Goal: Transaction & Acquisition: Obtain resource

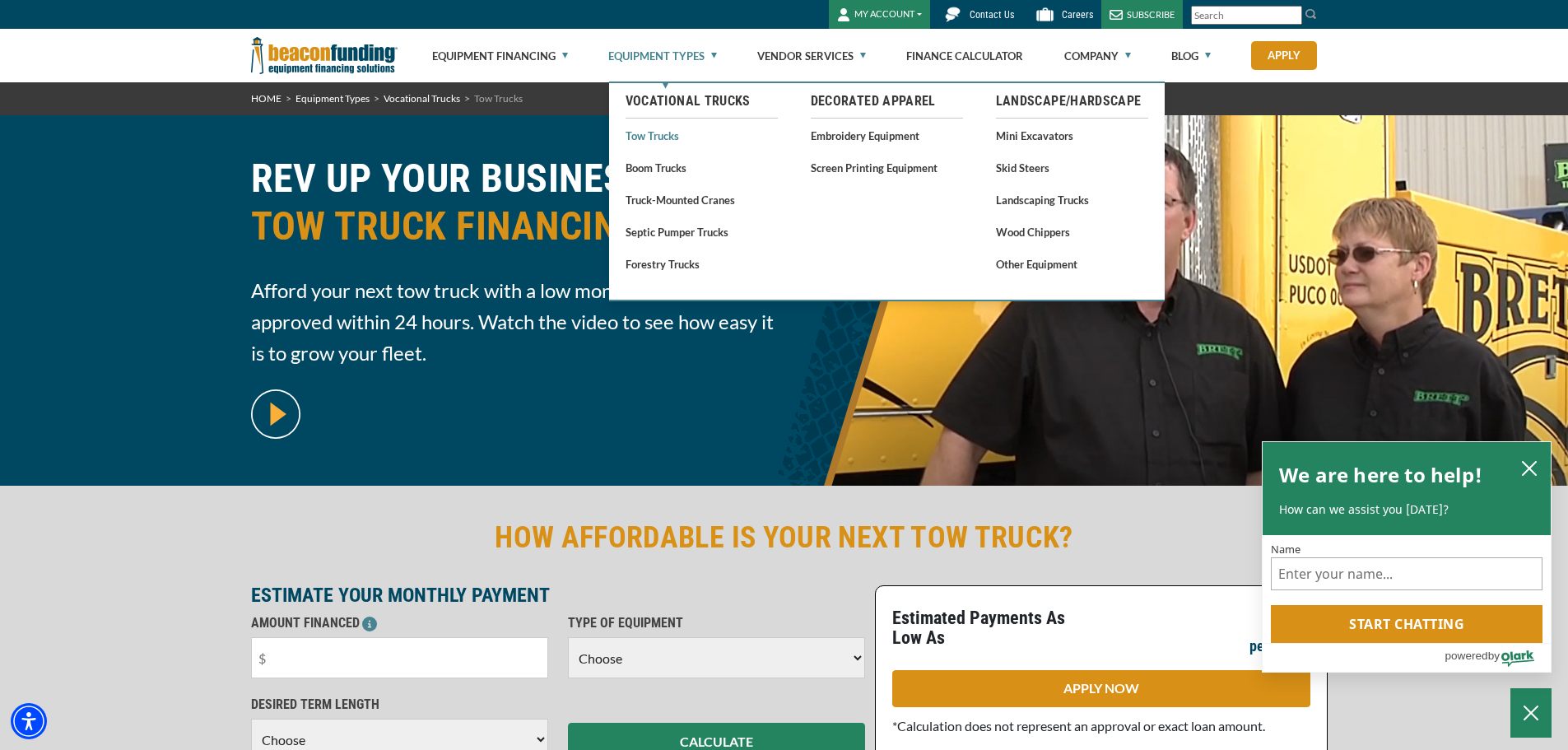
click at [658, 136] on link "Tow Trucks" at bounding box center [702, 136] width 152 height 20
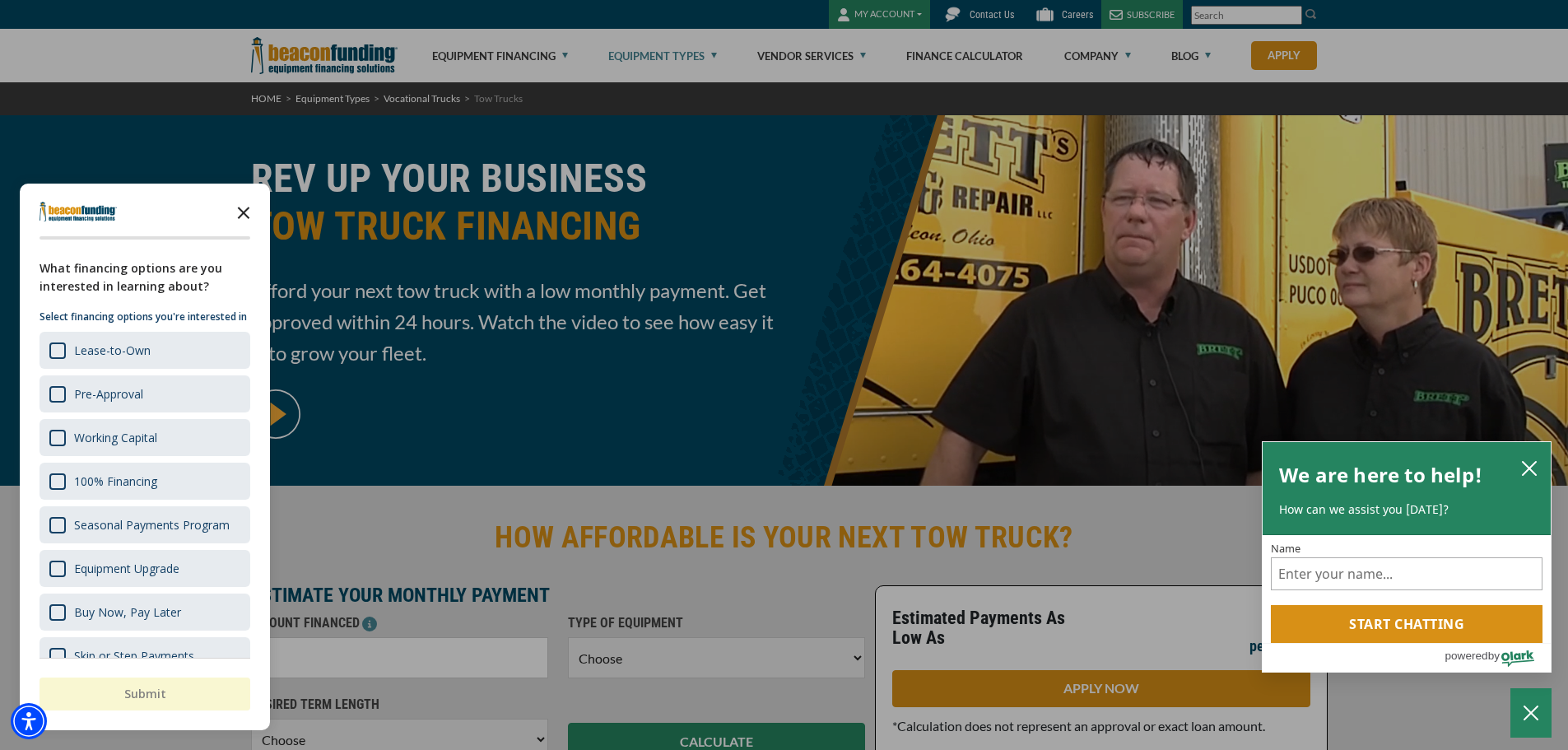
click at [240, 213] on icon "Close the survey" at bounding box center [244, 212] width 33 height 33
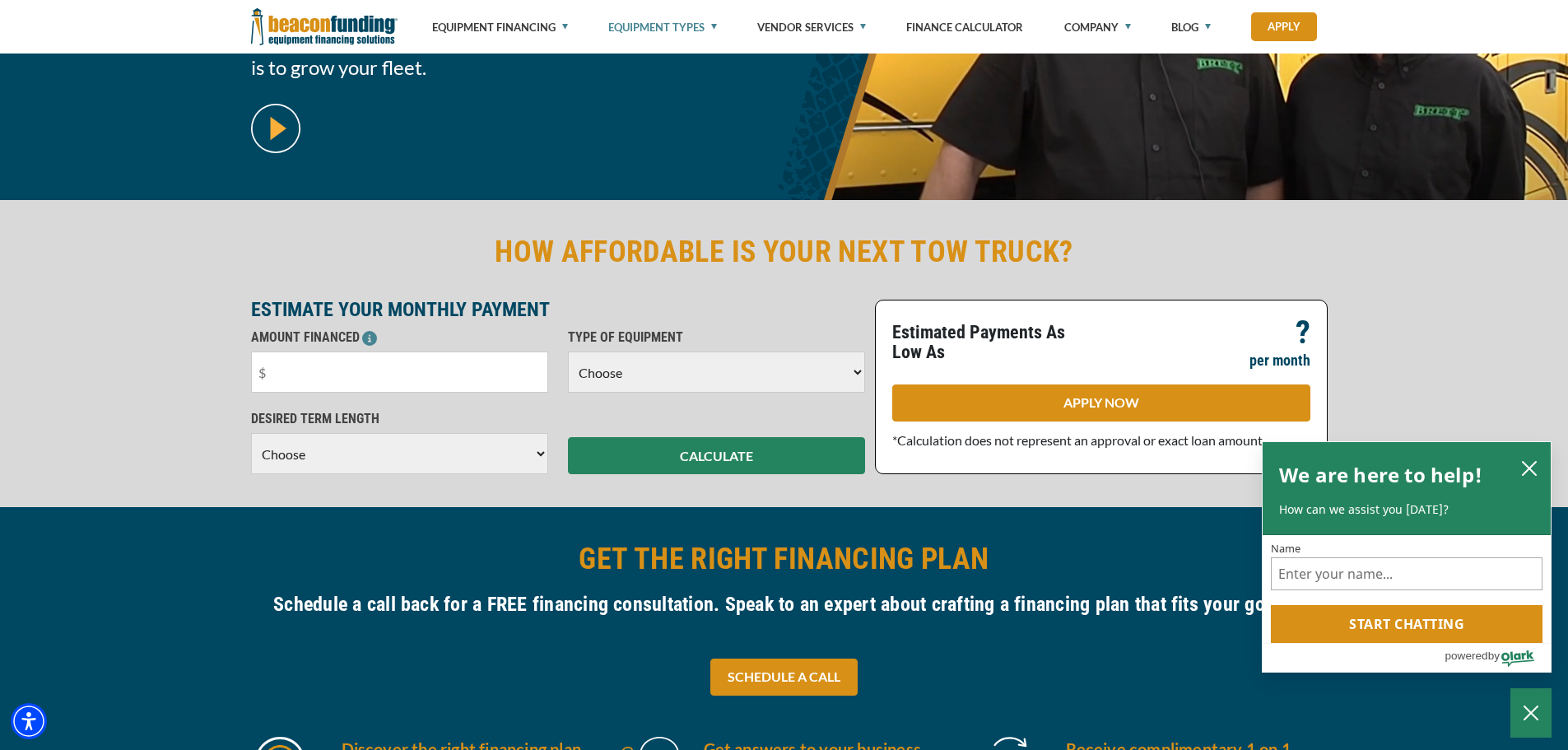
scroll to position [247, 0]
